Goal: Complete application form: Complete application form

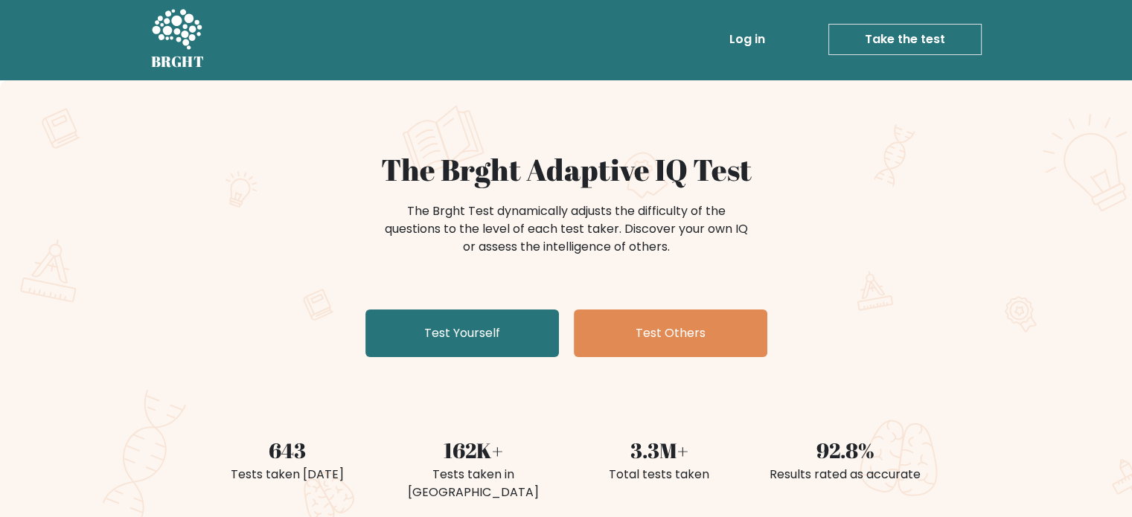
scroll to position [21, 0]
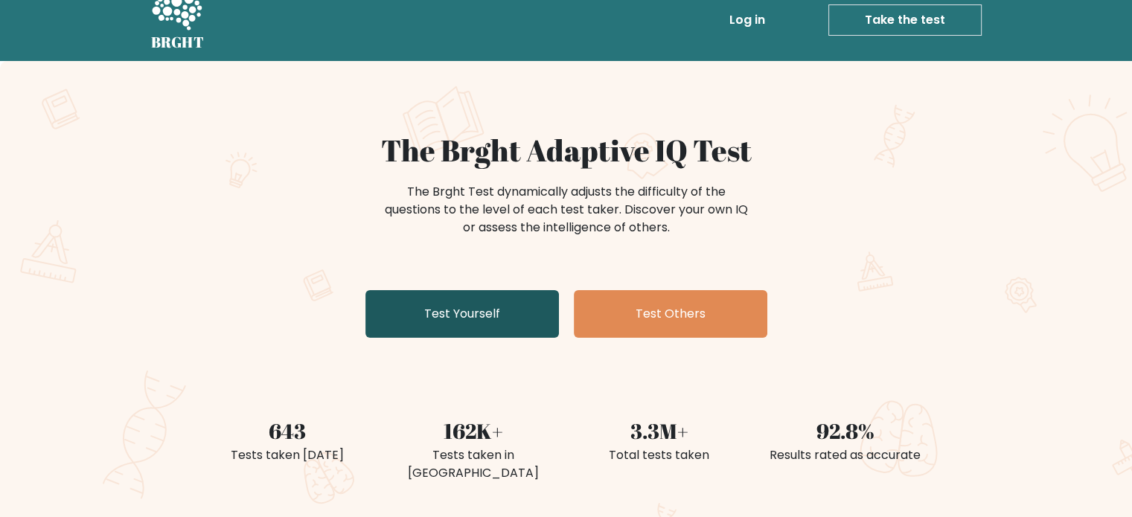
click at [450, 309] on link "Test Yourself" at bounding box center [463, 314] width 194 height 48
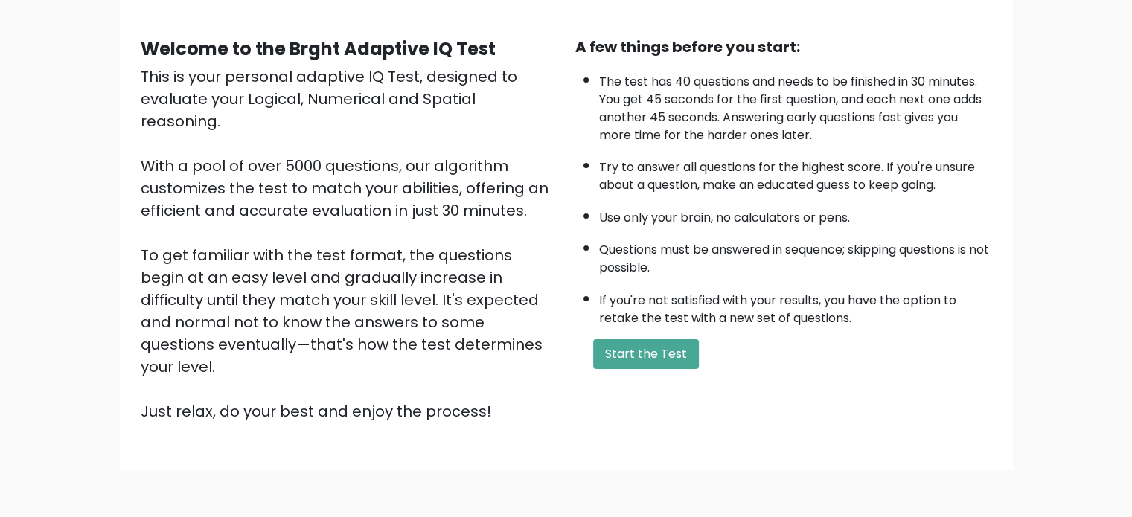
scroll to position [131, 0]
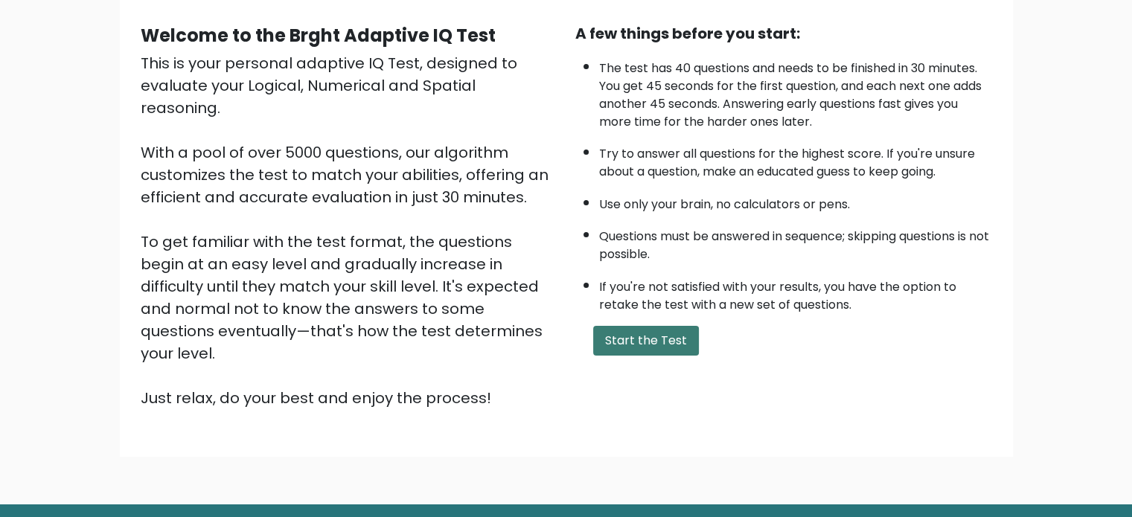
click at [664, 335] on button "Start the Test" at bounding box center [646, 341] width 106 height 30
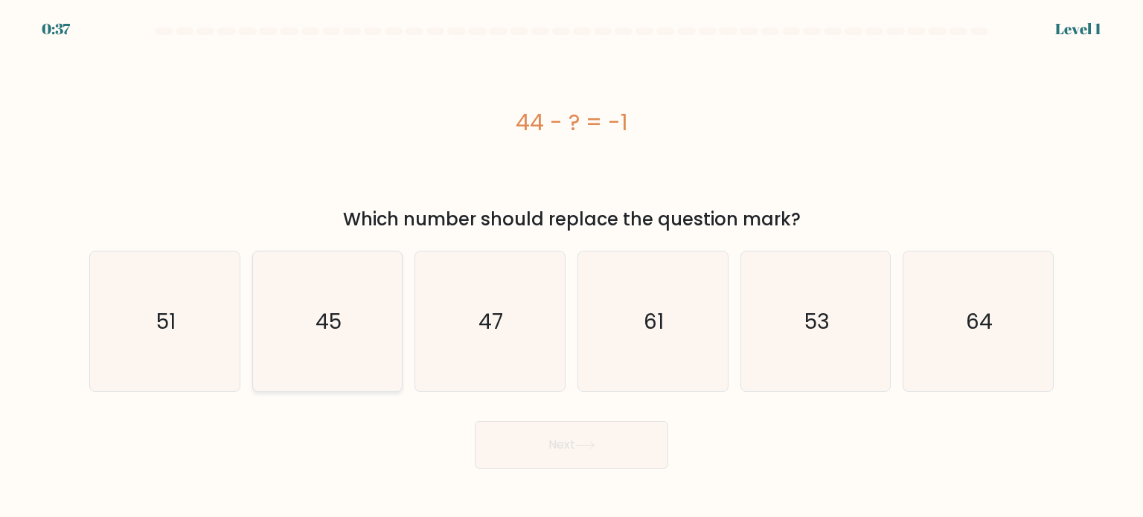
click at [336, 354] on icon "45" at bounding box center [328, 322] width 140 height 140
click at [572, 267] on input "b. 45" at bounding box center [572, 262] width 1 height 7
radio input "true"
click at [525, 455] on button "Next" at bounding box center [572, 445] width 194 height 48
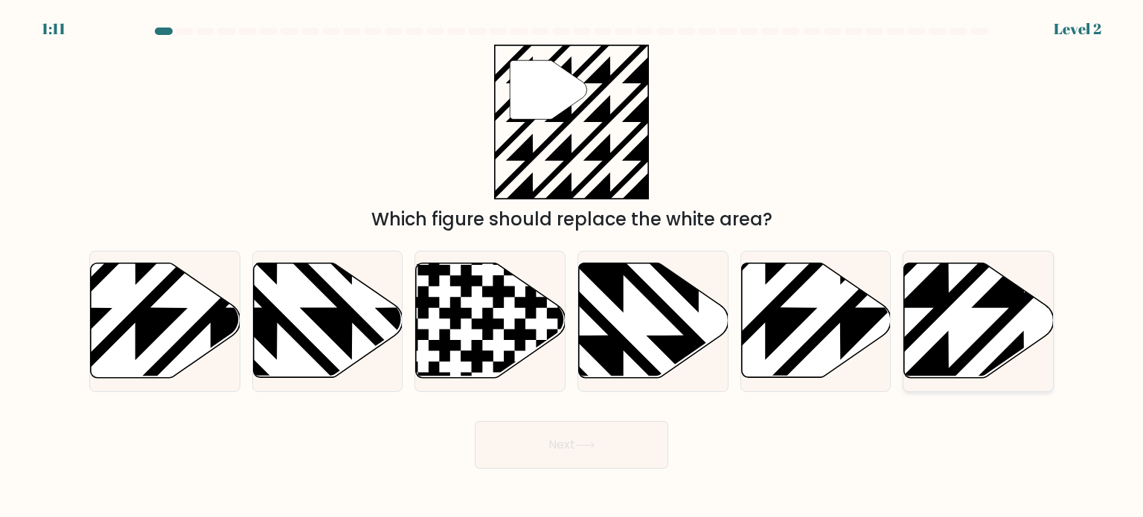
click at [938, 310] on icon at bounding box center [1024, 383] width 301 height 301
click at [572, 267] on input "f." at bounding box center [572, 262] width 1 height 7
radio input "true"
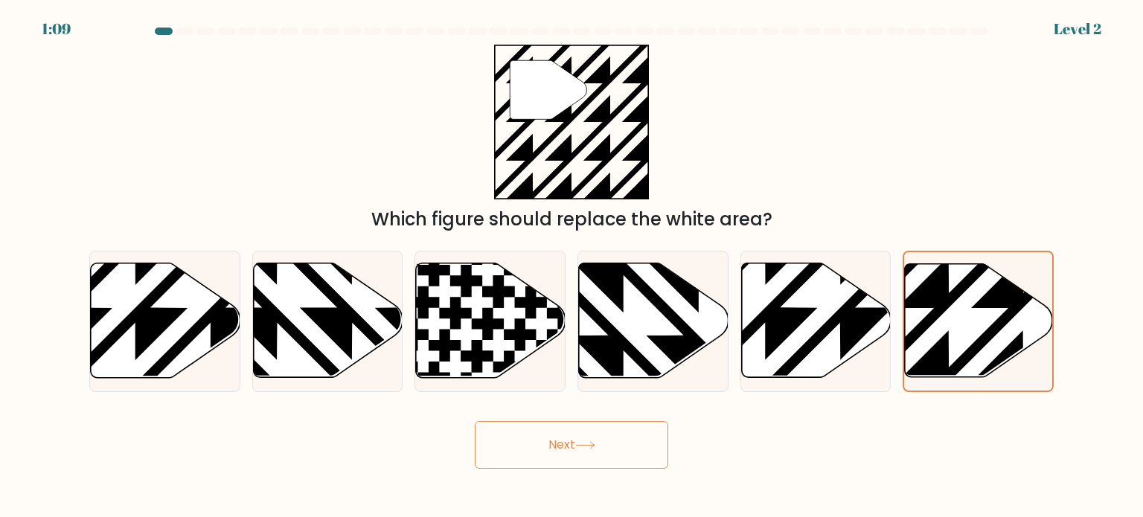
click at [616, 457] on button "Next" at bounding box center [572, 445] width 194 height 48
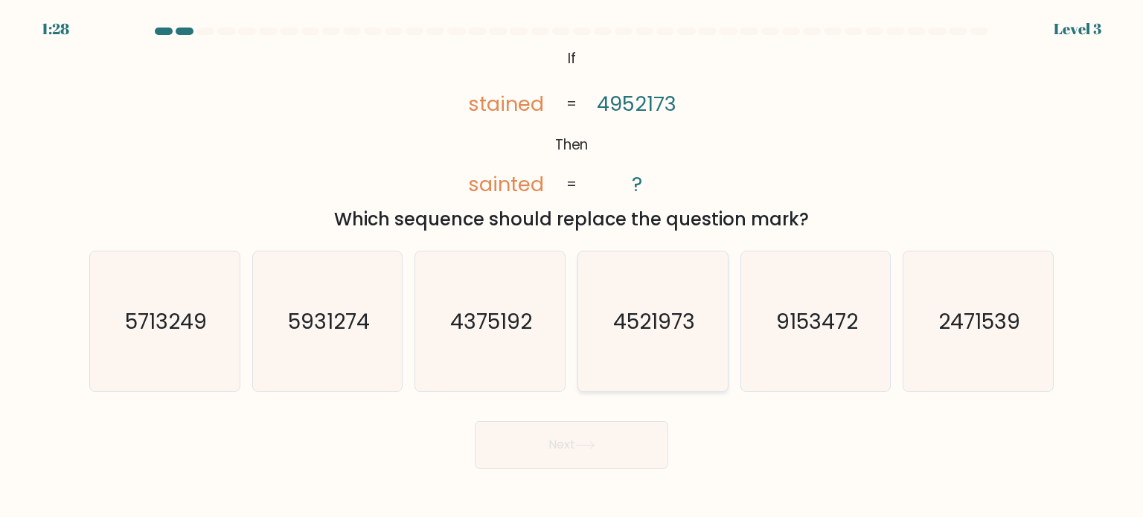
click at [651, 325] on text "4521973" at bounding box center [654, 321] width 82 height 30
click at [572, 267] on input "d. 4521973" at bounding box center [572, 262] width 1 height 7
radio input "true"
click at [603, 454] on button "Next" at bounding box center [572, 445] width 194 height 48
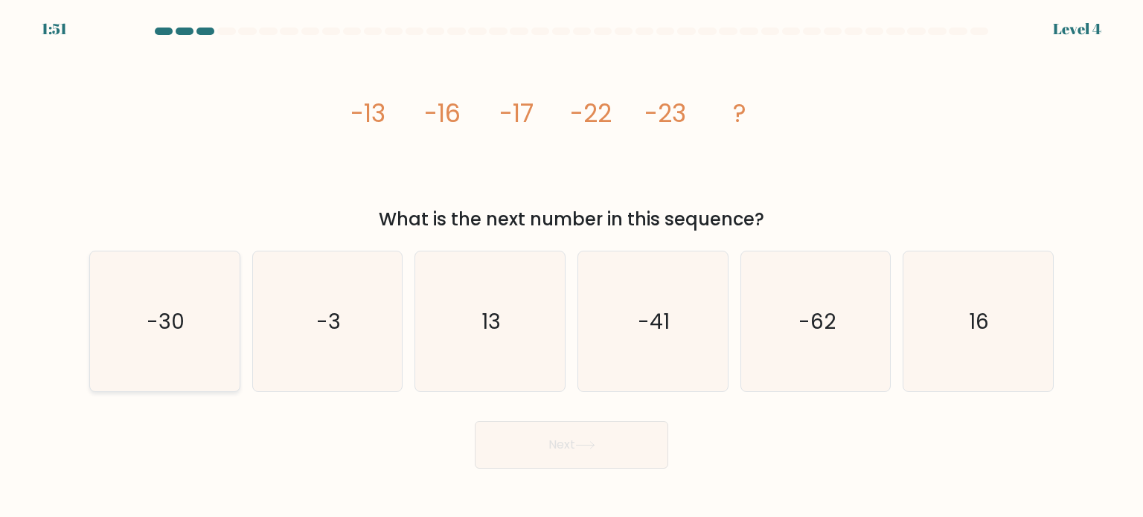
click at [156, 384] on icon "-30" at bounding box center [165, 322] width 140 height 140
click at [572, 267] on input "a. -30" at bounding box center [572, 262] width 1 height 7
radio input "true"
click at [528, 453] on button "Next" at bounding box center [572, 445] width 194 height 48
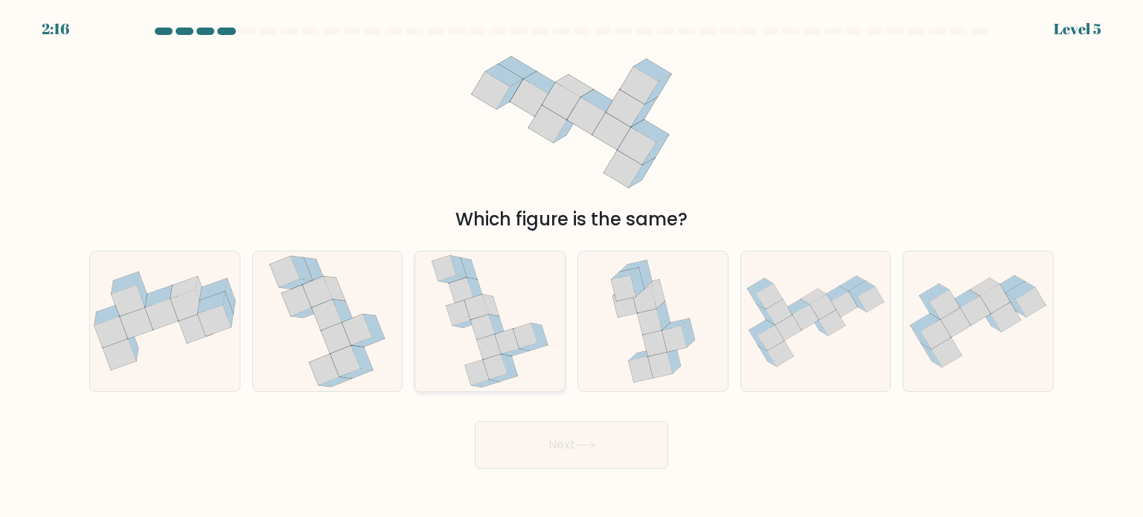
click at [548, 288] on icon at bounding box center [490, 322] width 118 height 140
click at [572, 267] on input "c." at bounding box center [572, 262] width 1 height 7
radio input "true"
click at [540, 444] on button "Next" at bounding box center [572, 445] width 194 height 48
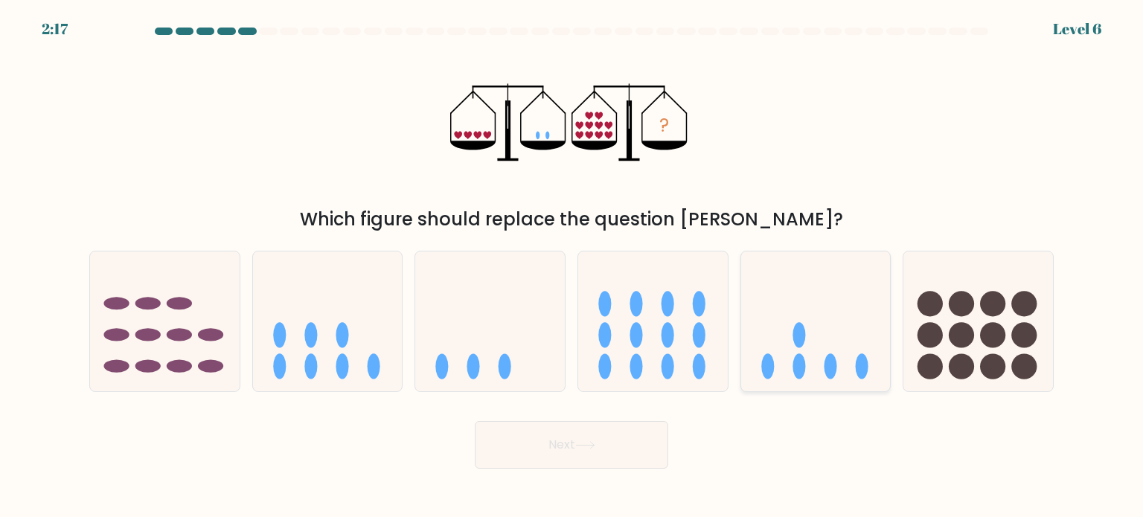
click at [843, 348] on icon at bounding box center [816, 322] width 150 height 124
click at [572, 267] on input "e." at bounding box center [572, 262] width 1 height 7
radio input "true"
click at [548, 455] on button "Next" at bounding box center [572, 445] width 194 height 48
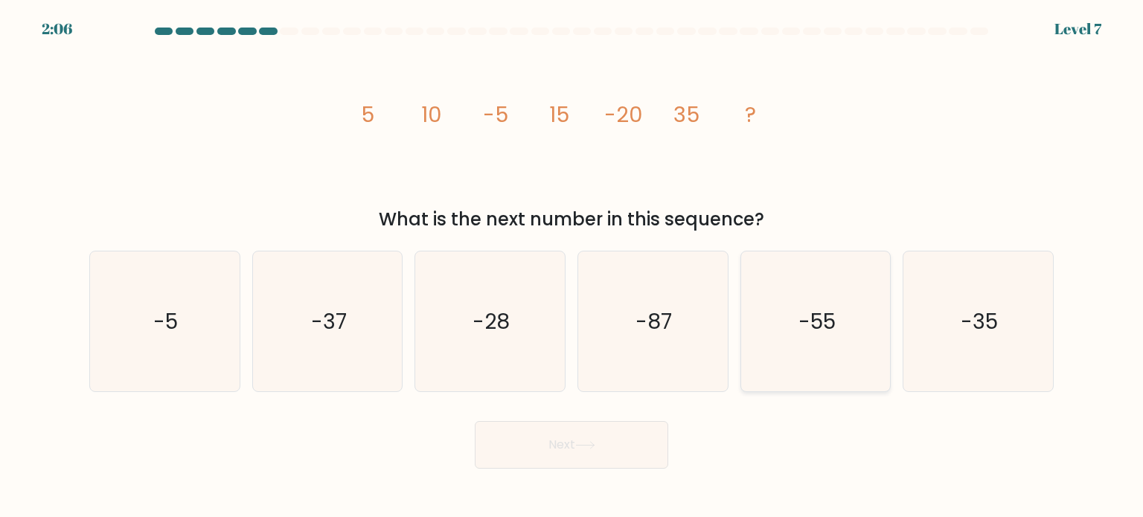
click at [831, 343] on icon "-55" at bounding box center [816, 322] width 140 height 140
click at [572, 267] on input "e. -55" at bounding box center [572, 262] width 1 height 7
radio input "true"
click at [628, 434] on button "Next" at bounding box center [572, 445] width 194 height 48
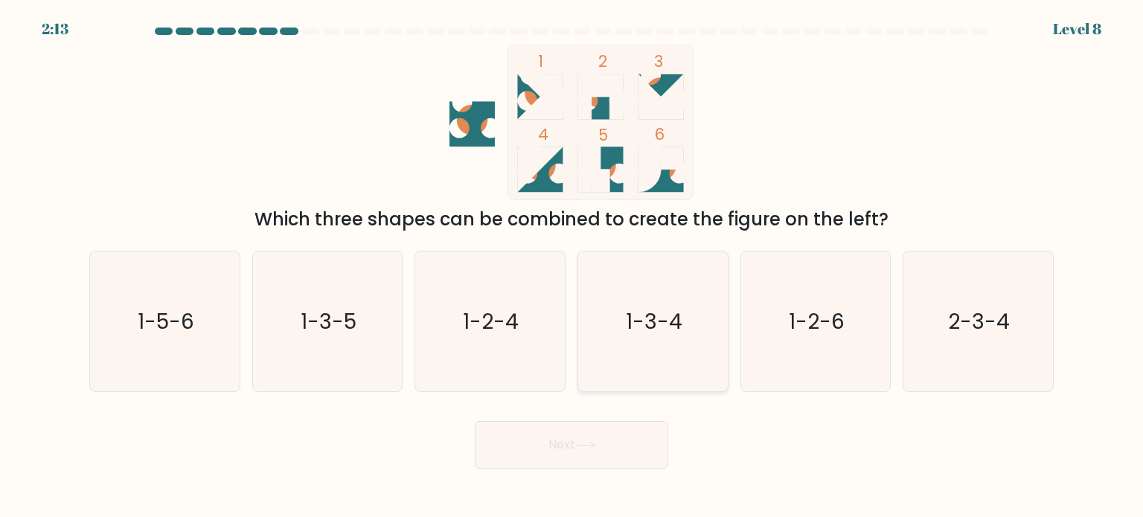
click at [680, 345] on icon "1-3-4" at bounding box center [653, 322] width 140 height 140
click at [572, 267] on input "d. 1-3-4" at bounding box center [572, 262] width 1 height 7
radio input "true"
click at [602, 448] on button "Next" at bounding box center [572, 445] width 194 height 48
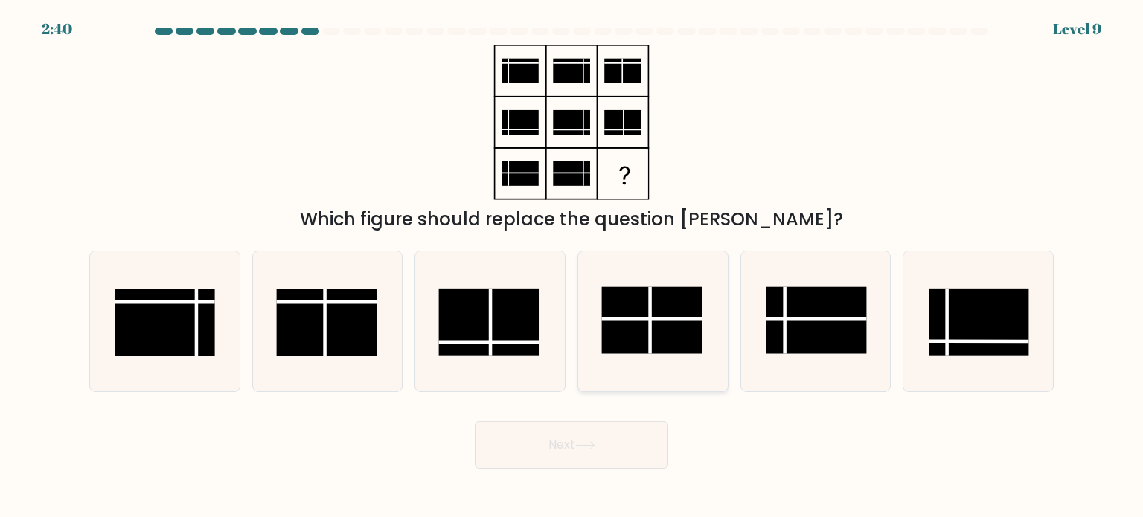
click at [669, 325] on rect at bounding box center [652, 320] width 100 height 67
click at [572, 267] on input "d." at bounding box center [572, 262] width 1 height 7
radio input "true"
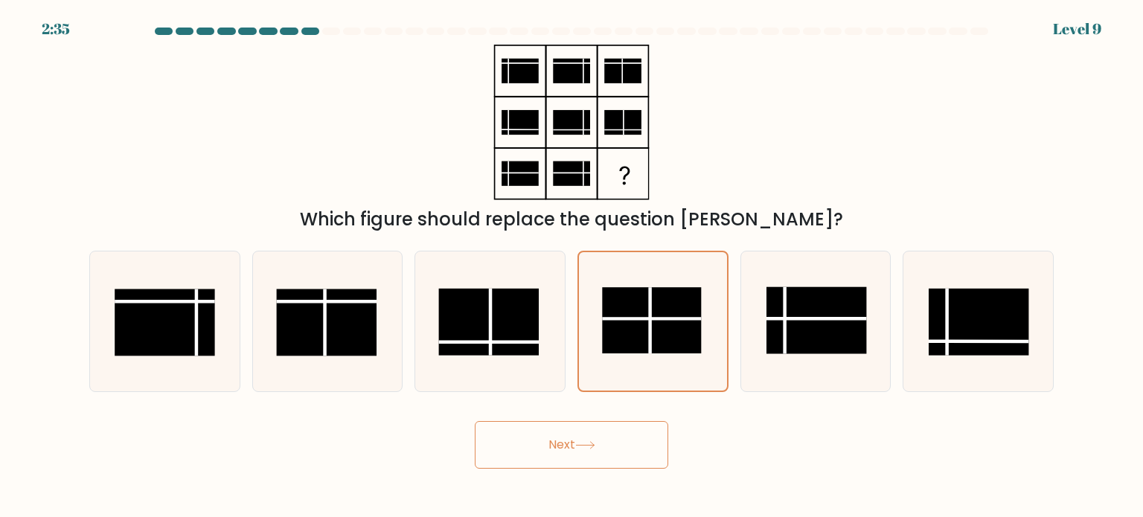
click at [584, 461] on button "Next" at bounding box center [572, 445] width 194 height 48
